Goal: Find specific page/section: Find specific page/section

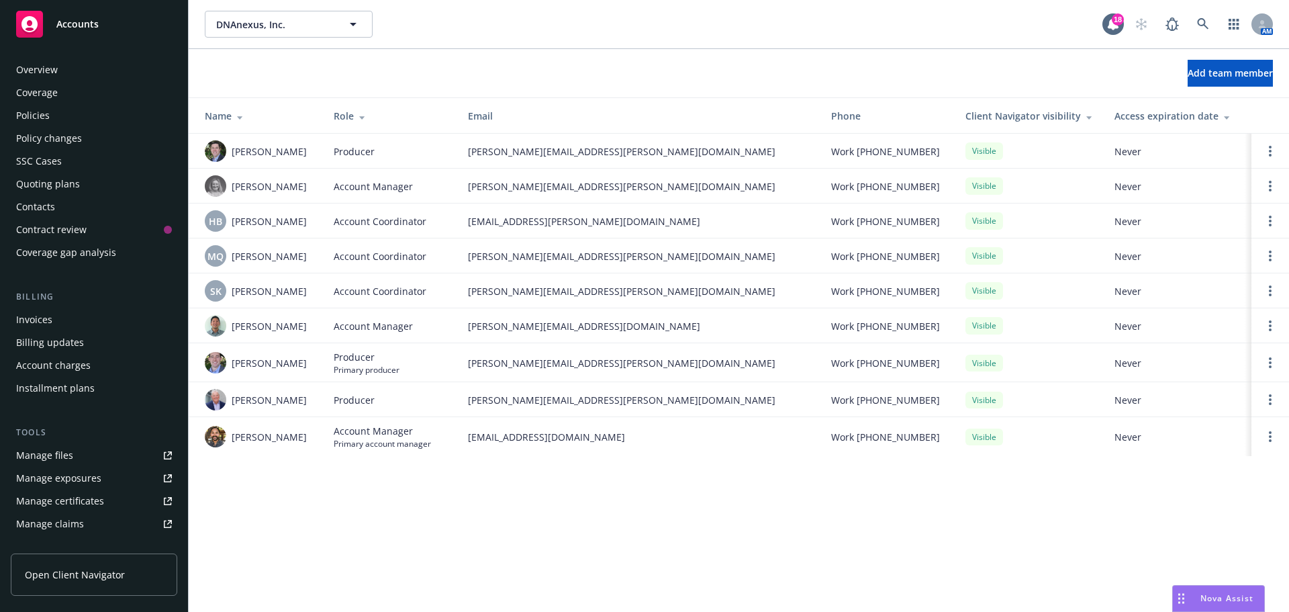
scroll to position [263, 0]
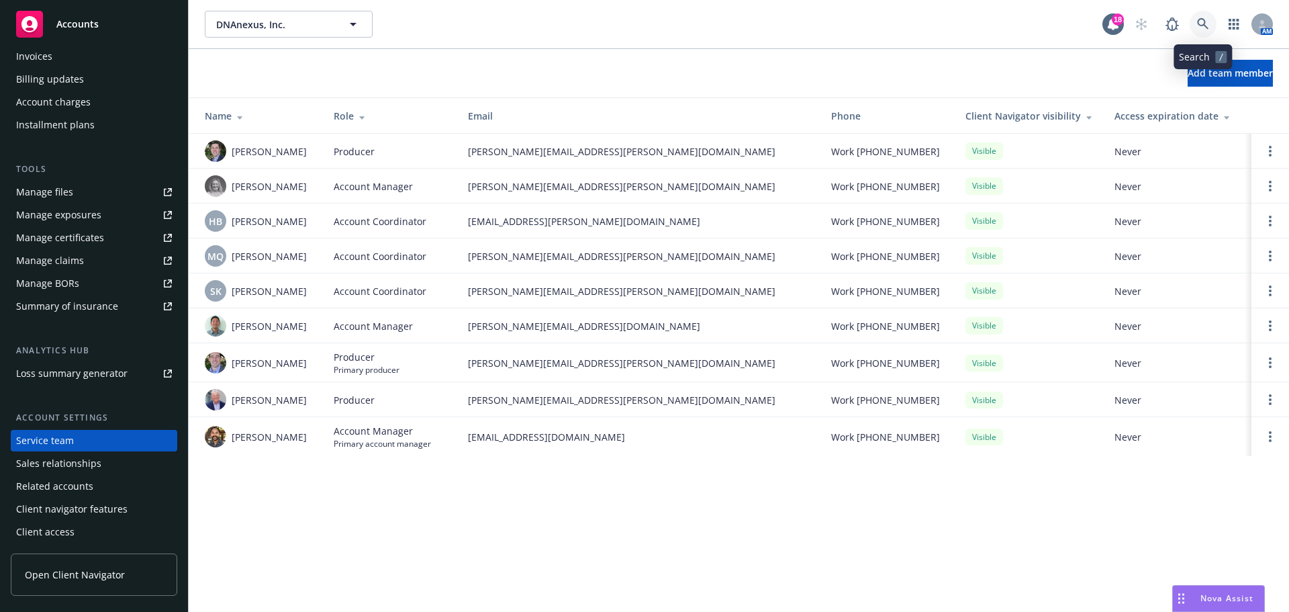
click at [1199, 21] on icon at bounding box center [1203, 24] width 12 height 12
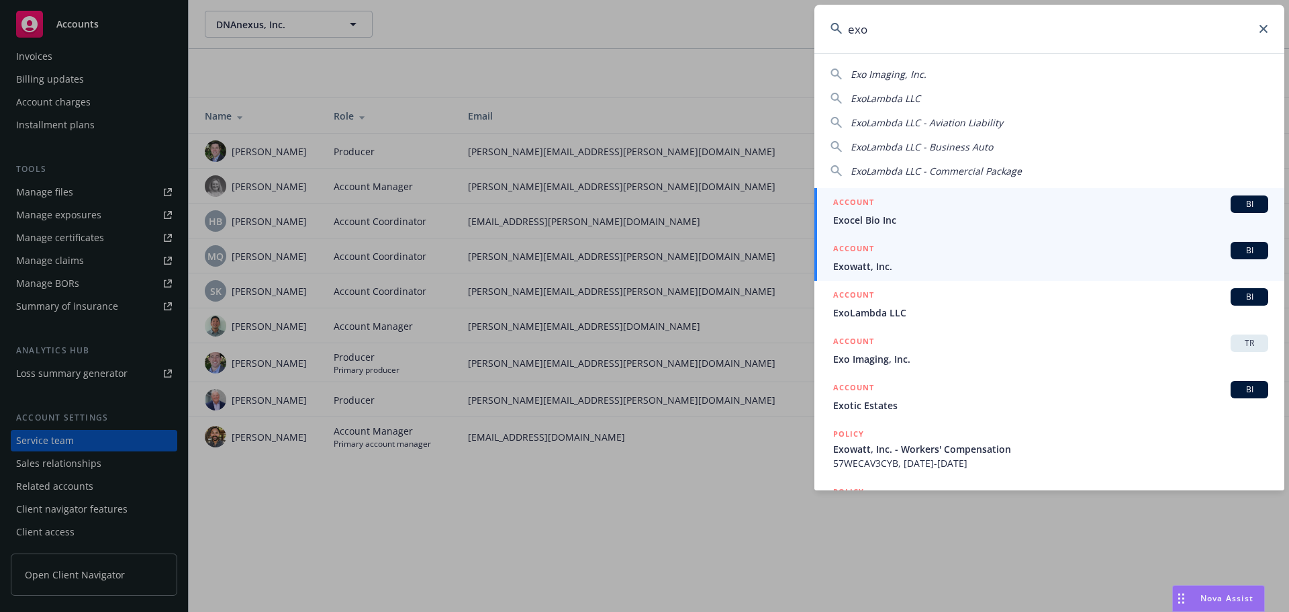
type input "exo"
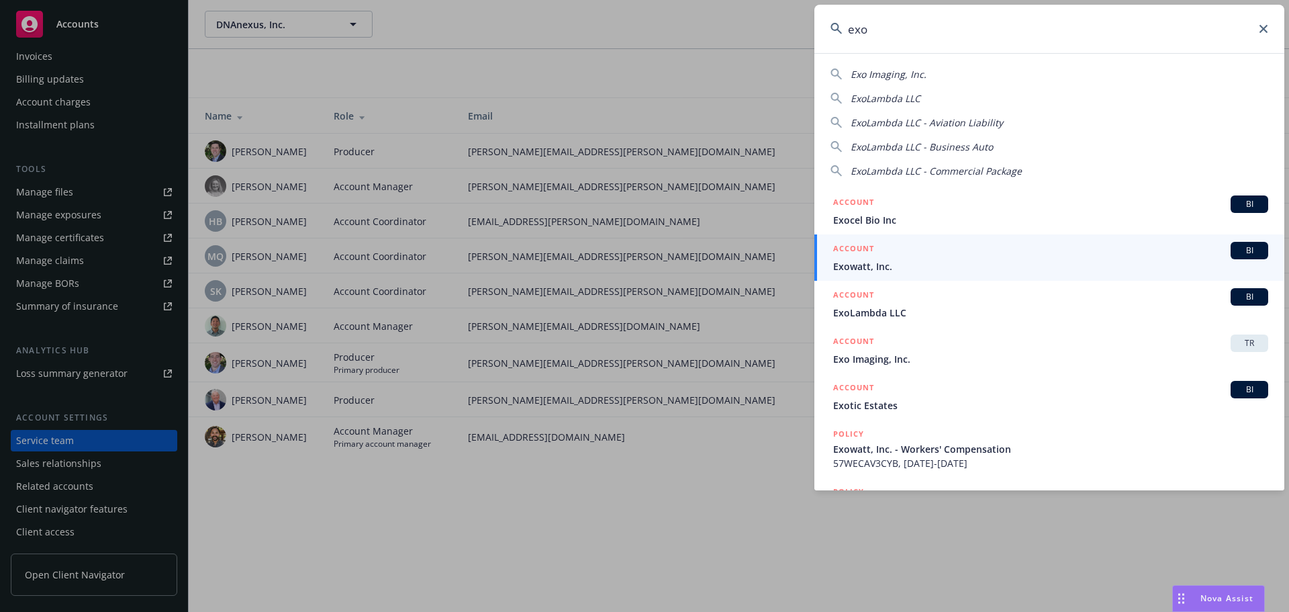
click at [1232, 241] on link "ACCOUNT BI Exowatt, Inc." at bounding box center [1049, 257] width 470 height 46
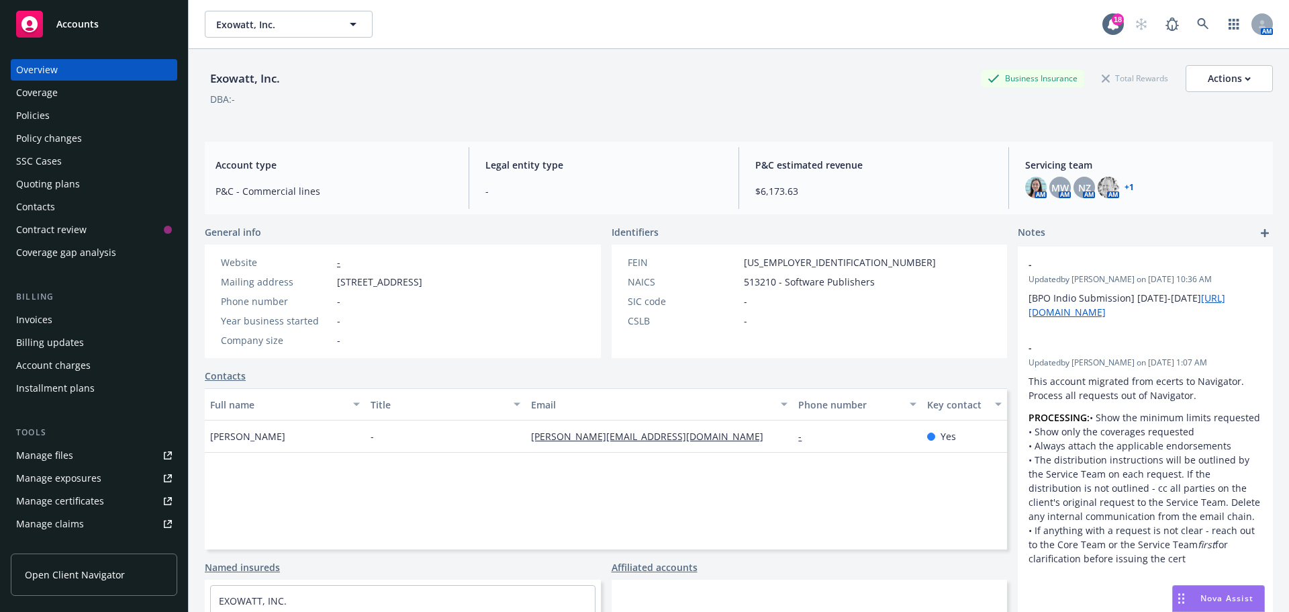
click at [46, 118] on div "Policies" at bounding box center [33, 115] width 34 height 21
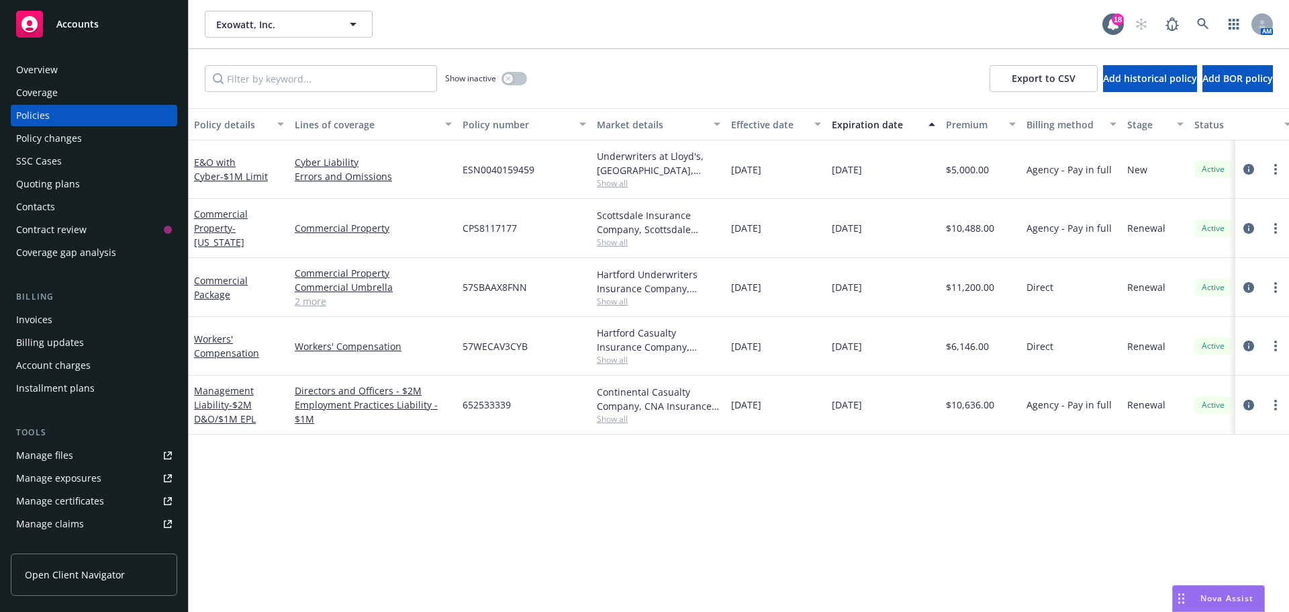
click at [31, 75] on div "Overview" at bounding box center [37, 69] width 42 height 21
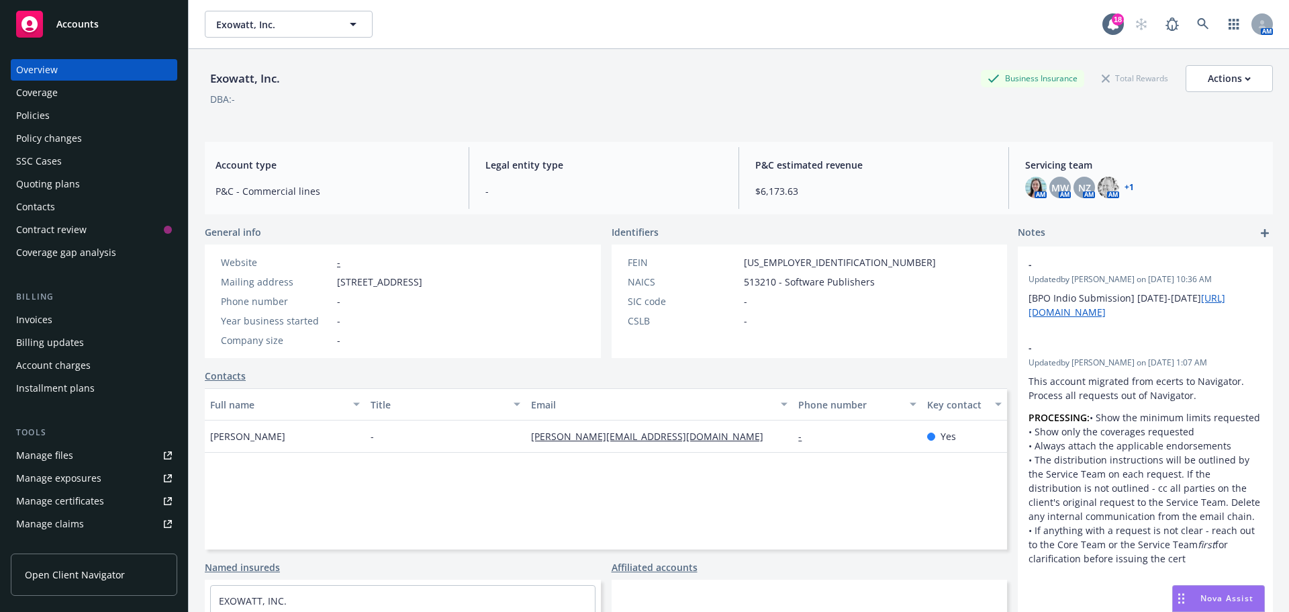
click at [1125, 183] on link "+ 1" at bounding box center [1129, 187] width 9 height 8
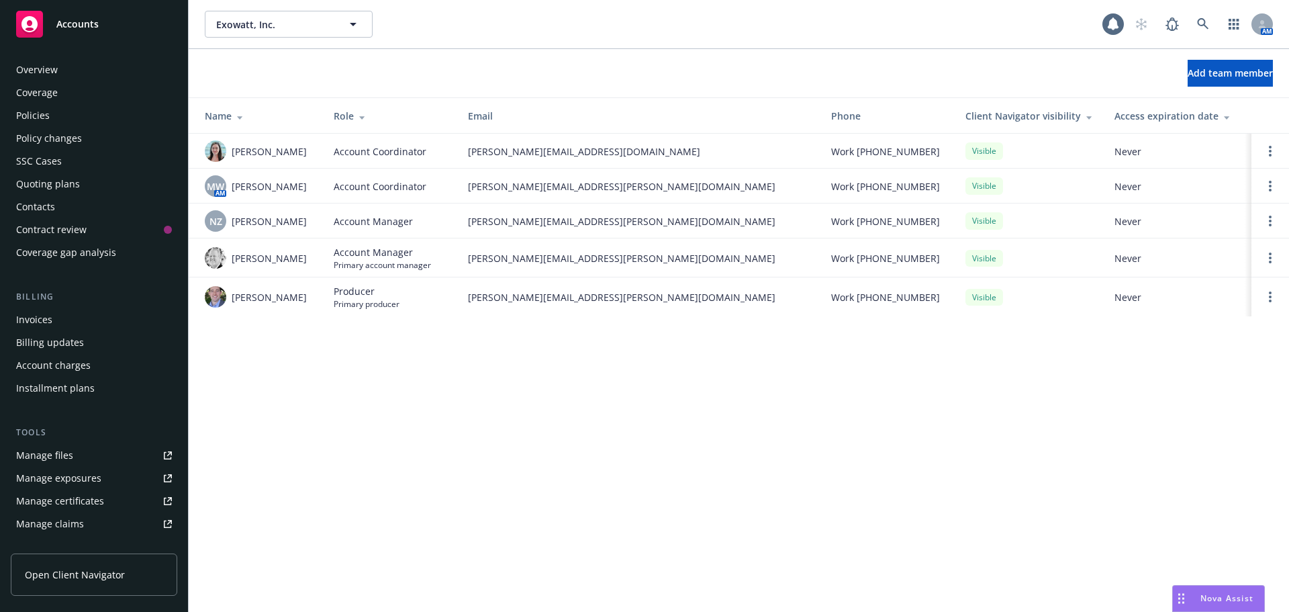
scroll to position [263, 0]
